Goal: Task Accomplishment & Management: Manage account settings

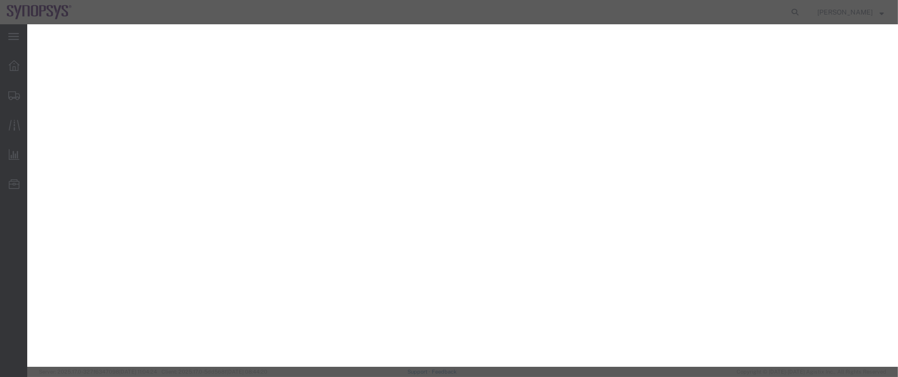
select select "YRPK"
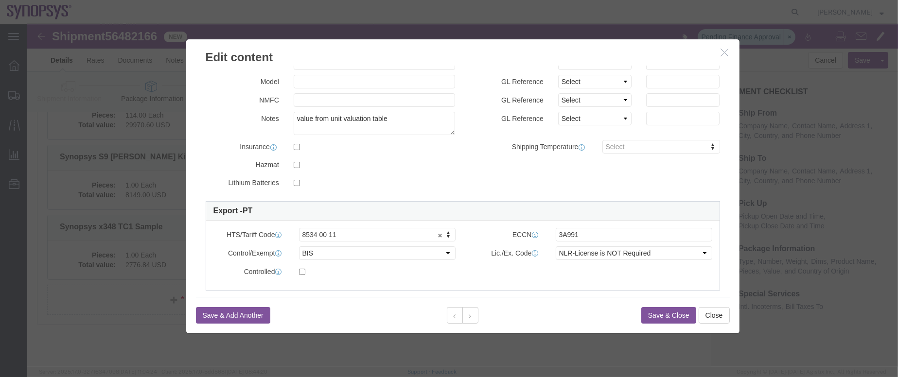
scroll to position [218, 0]
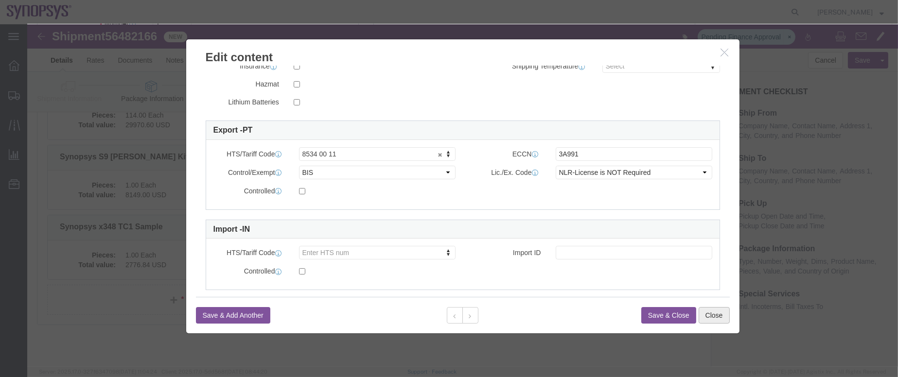
drag, startPoint x: 681, startPoint y: 286, endPoint x: 513, endPoint y: 201, distance: 188.5
click button "Close"
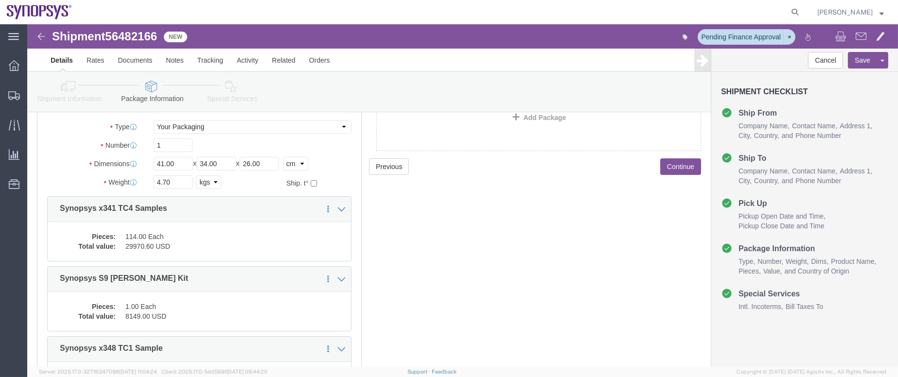
scroll to position [0, 0]
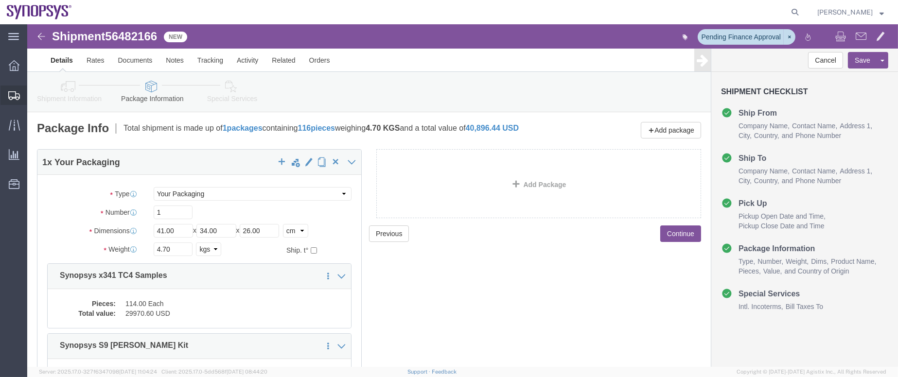
click at [0, 0] on span "Shipment Manager" at bounding box center [0, 0] width 0 height 0
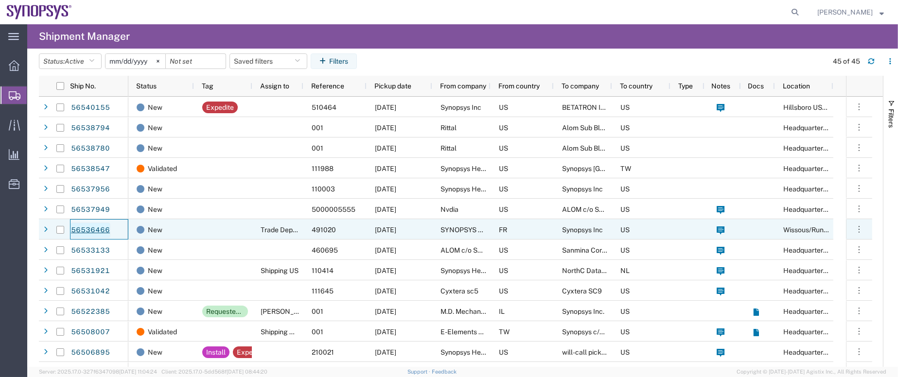
click at [103, 227] on link "56536466" at bounding box center [91, 231] width 40 height 16
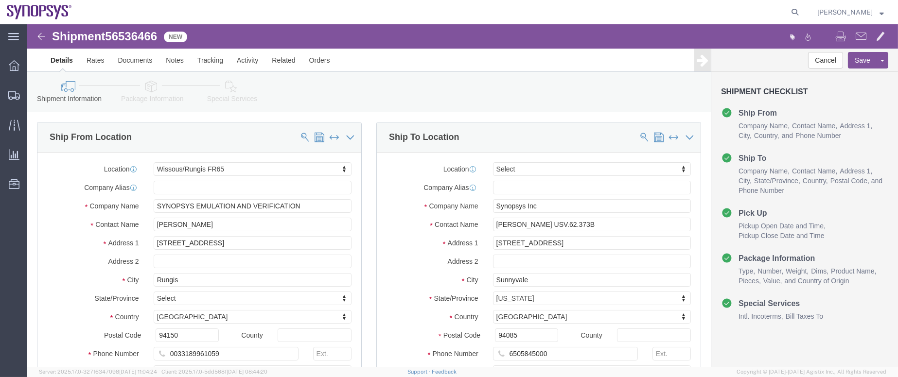
select select "63109"
select select
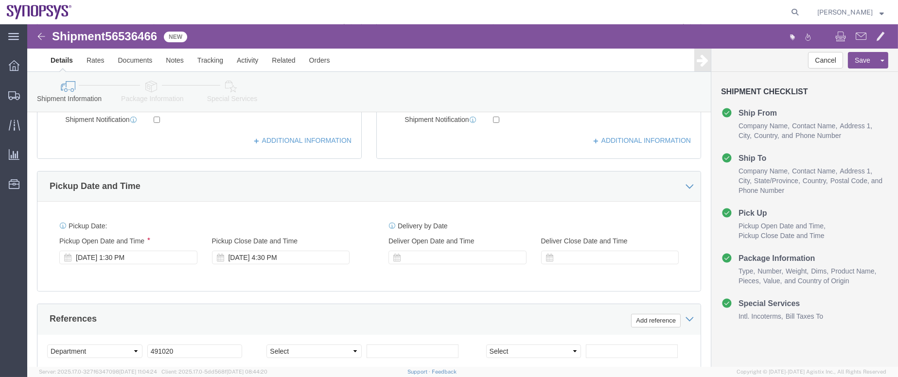
scroll to position [291, 0]
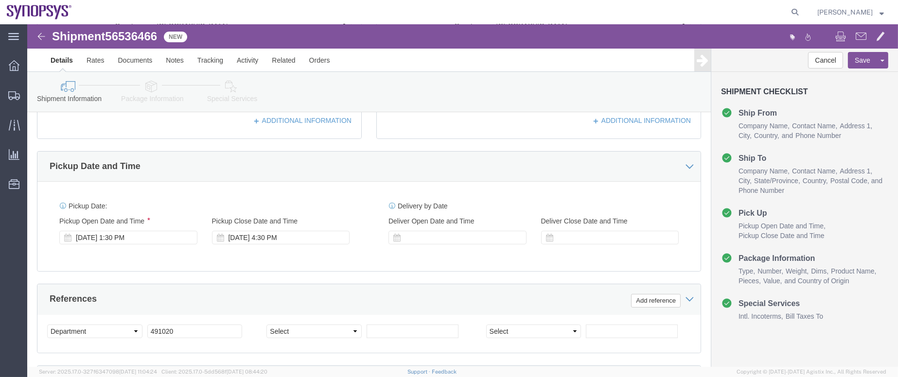
click link "Package Information"
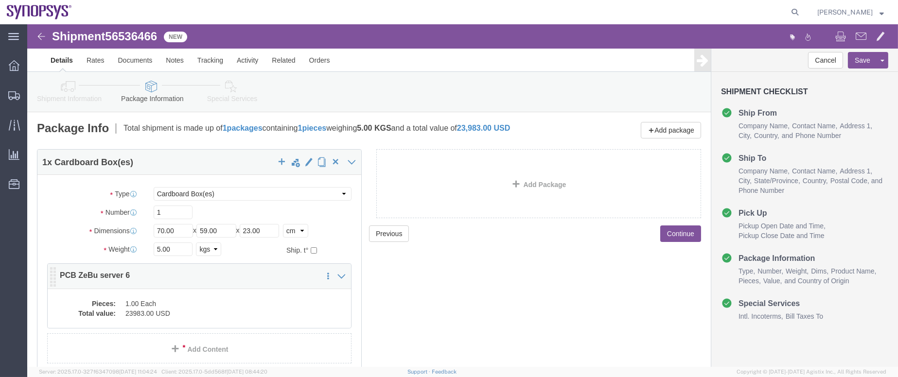
click dd "23983.00 USD"
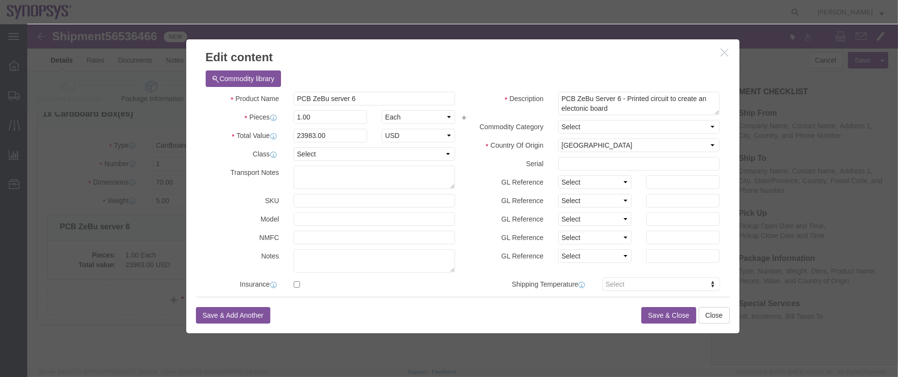
scroll to position [218, 0]
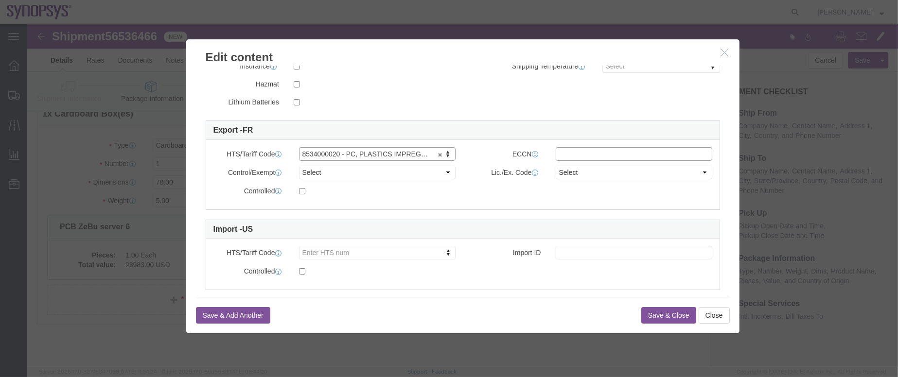
click input "text"
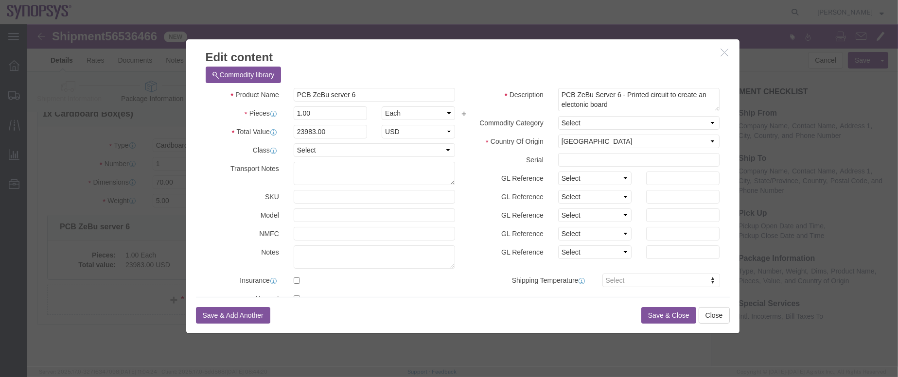
scroll to position [0, 0]
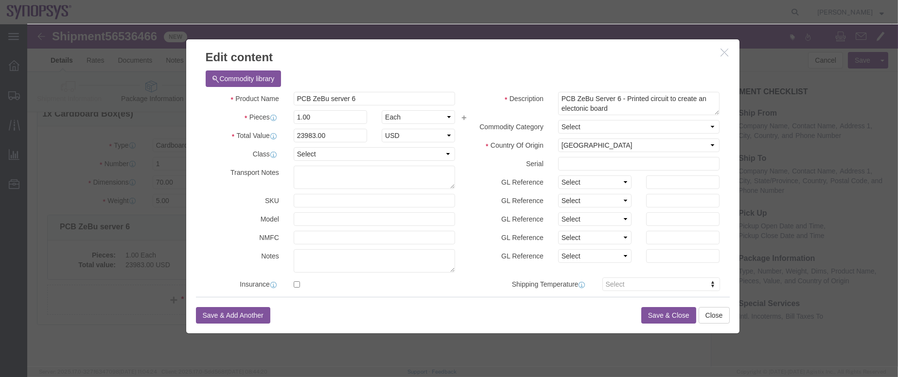
click h3 "Edit content"
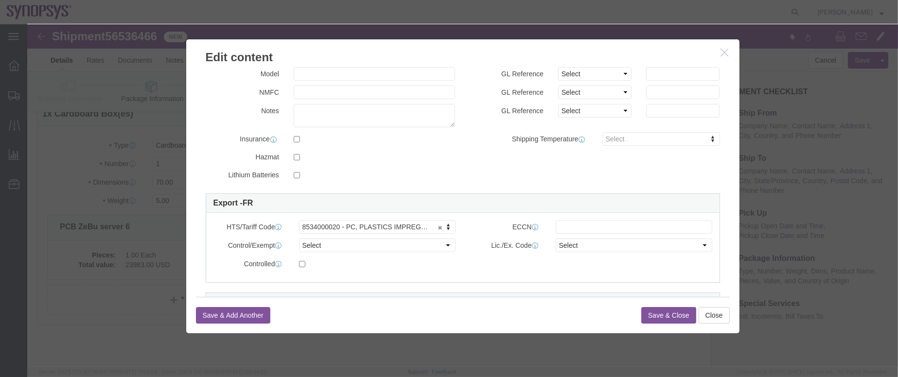
scroll to position [232, 0]
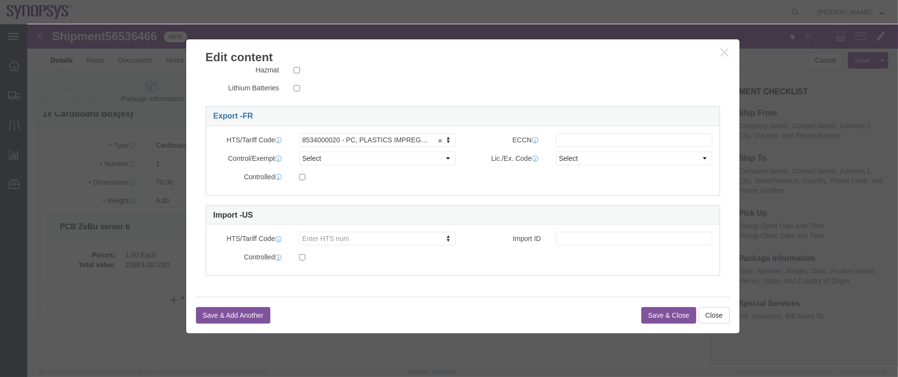
drag, startPoint x: 699, startPoint y: 32, endPoint x: 233, endPoint y: 27, distance: 465.9
click button "button"
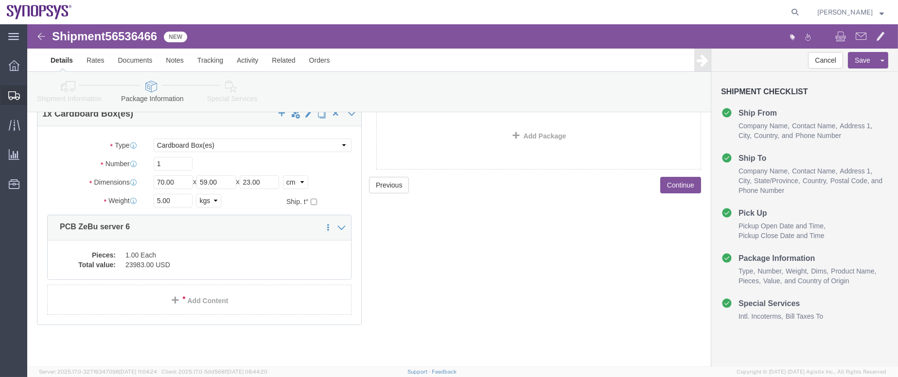
click at [34, 87] on span "Shipments" at bounding box center [30, 95] width 7 height 19
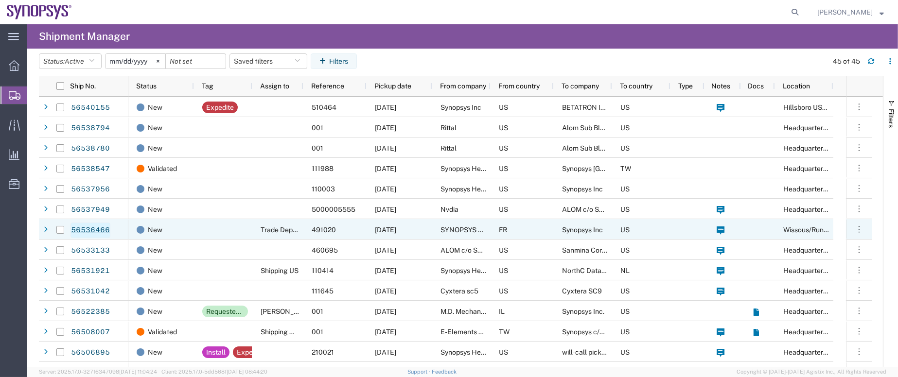
click at [73, 231] on link "56536466" at bounding box center [91, 231] width 40 height 16
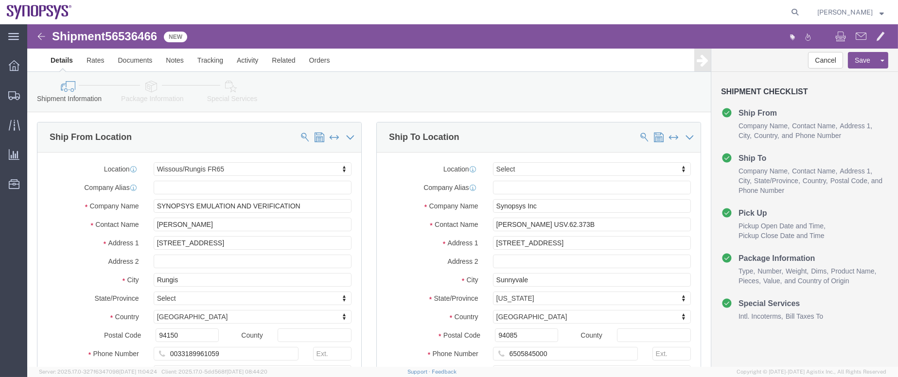
select select "63109"
select select
click link "Package Information"
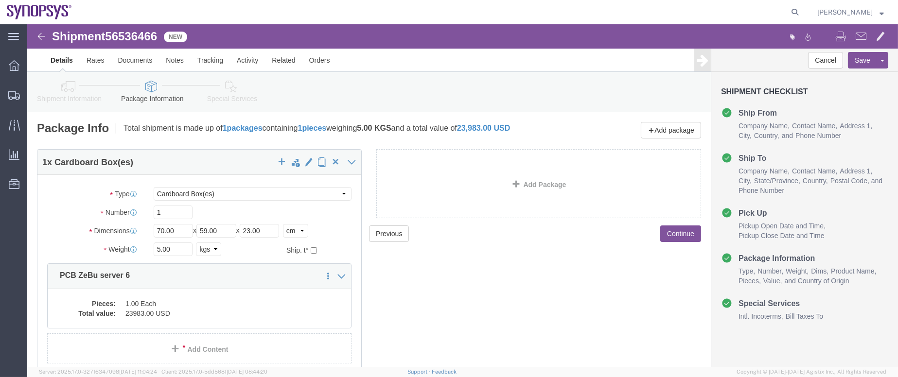
click link "Shipment Information"
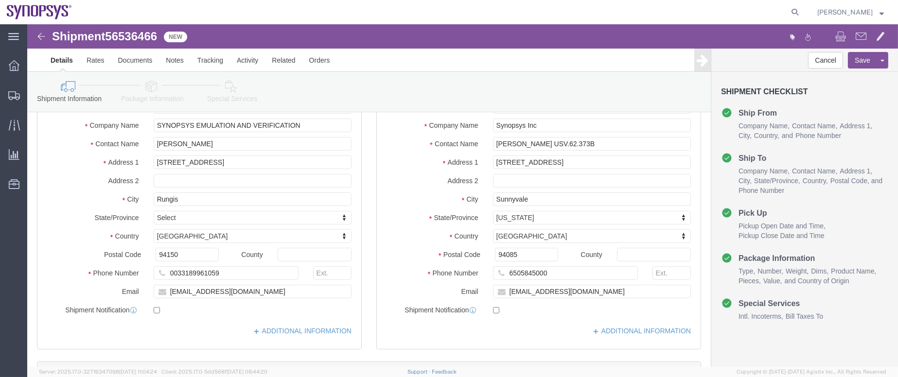
scroll to position [145, 0]
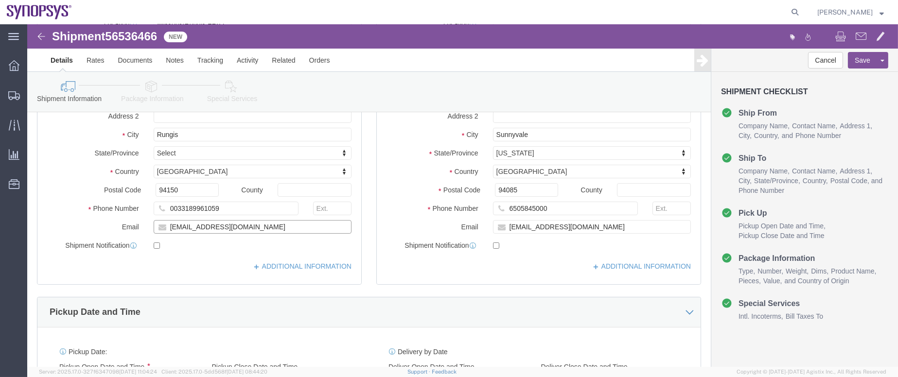
drag, startPoint x: 229, startPoint y: 200, endPoint x: 109, endPoint y: 193, distance: 119.8
click div "Location [GEOGRAPHIC_DATA]/Rungis FR65 My Profile Location [GEOGRAPHIC_DATA] DE…"
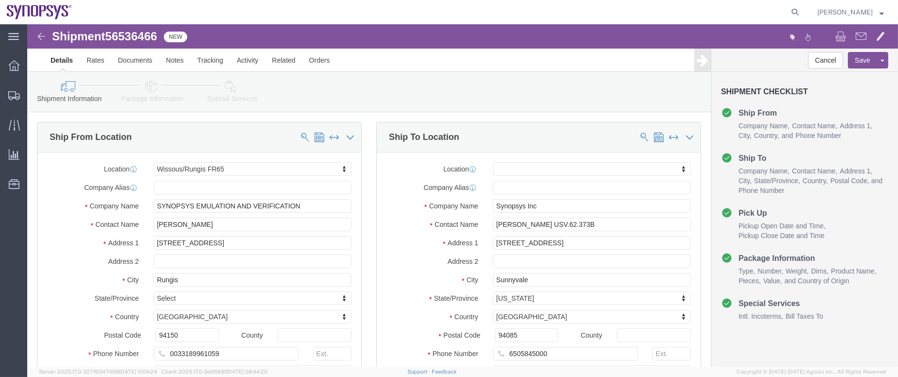
click link "Package Information"
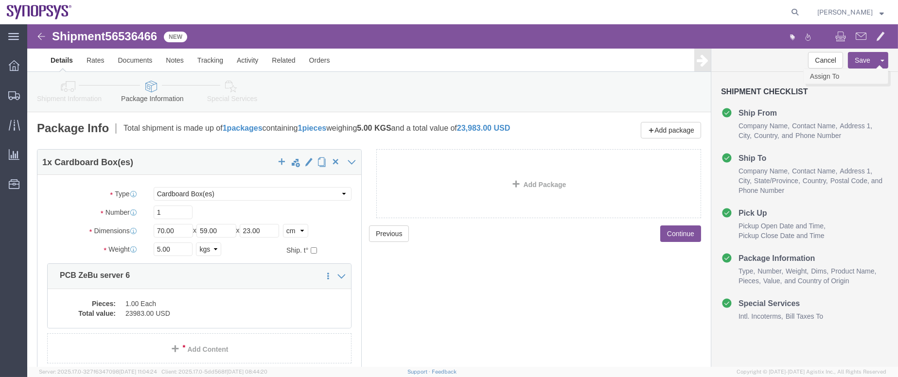
click link "Assign To"
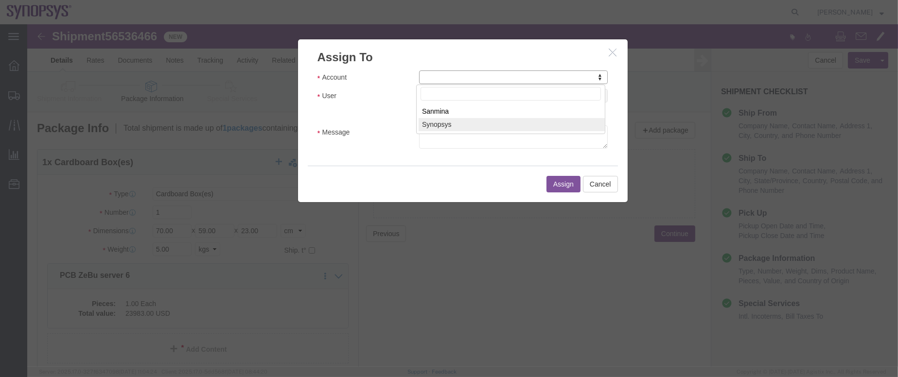
select select "117156"
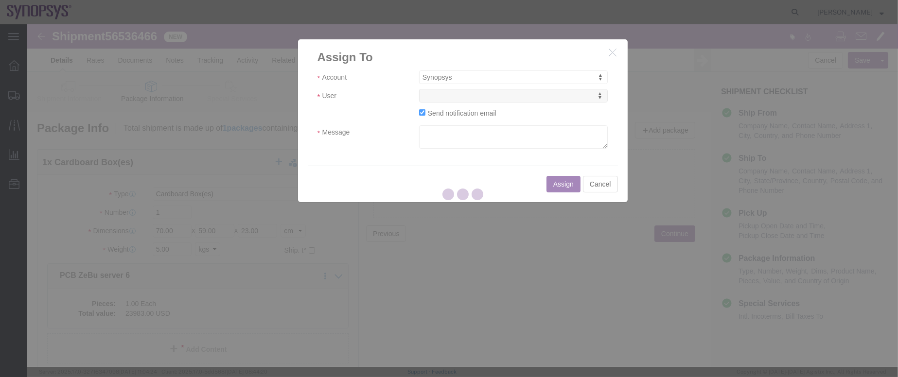
click at [469, 97] on div at bounding box center [462, 195] width 871 height 343
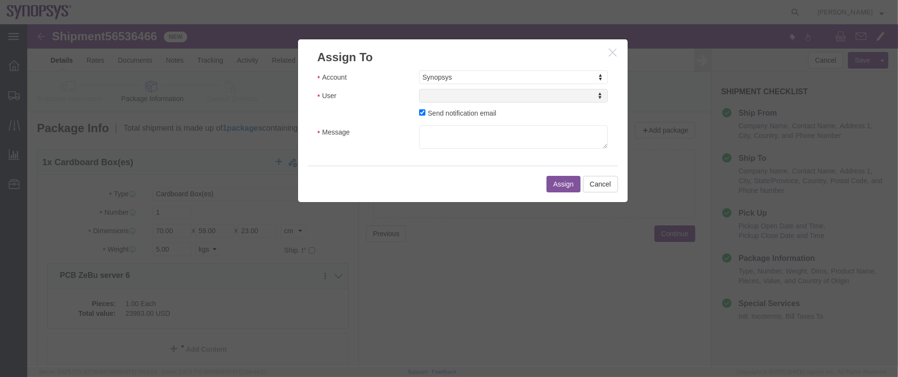
select select
type input "emea"
select select "100123"
click textarea "Message"
type textarea "a"
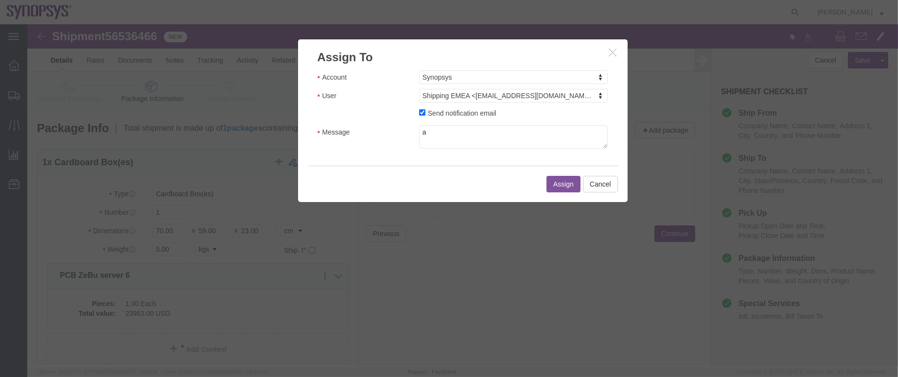
click button "Assign"
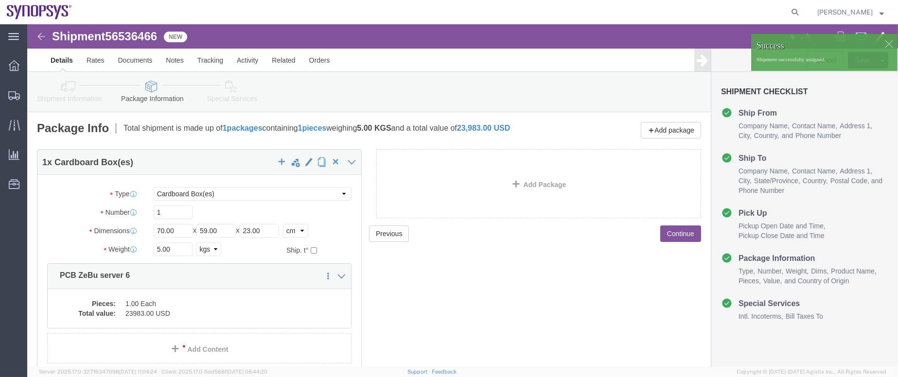
click link "Shipment Information"
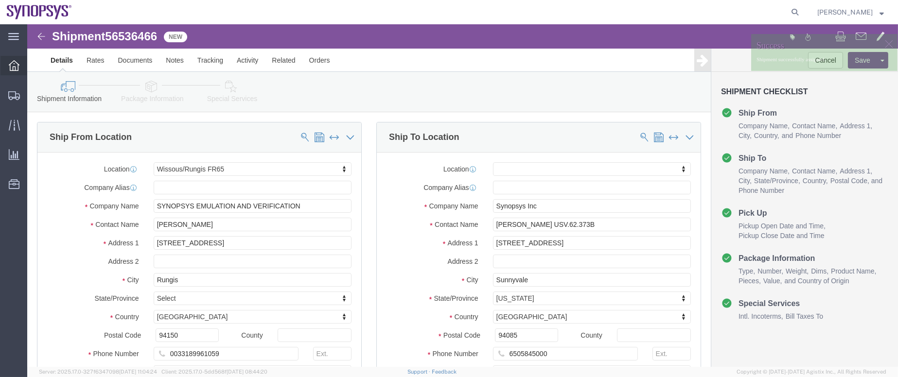
click at [34, 64] on span "Overview" at bounding box center [30, 65] width 7 height 19
